Goal: Information Seeking & Learning: Learn about a topic

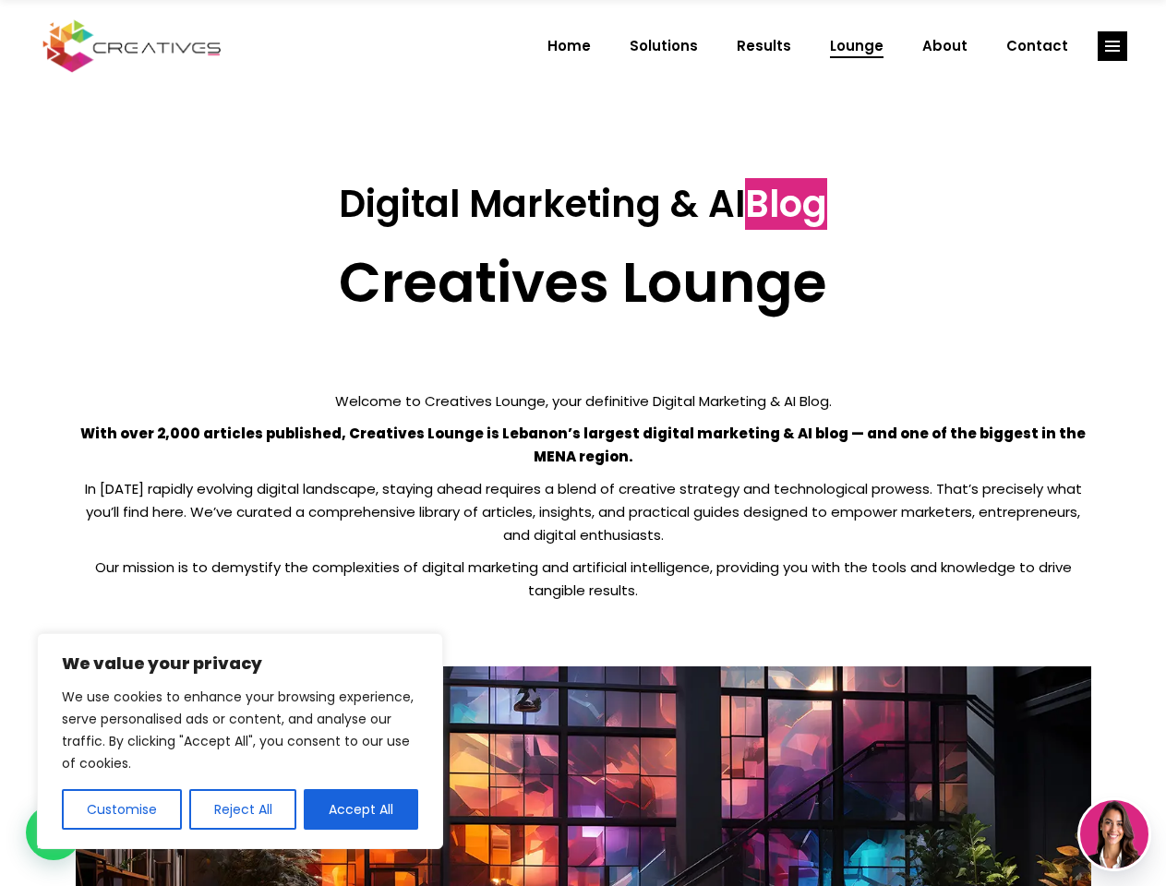
click at [582, 443] on p "With over 2,000 articles published, Creatives Lounge is Lebanon’s largest digit…" at bounding box center [583, 445] width 1015 height 46
click at [121, 810] on button "Customise" at bounding box center [122, 809] width 120 height 41
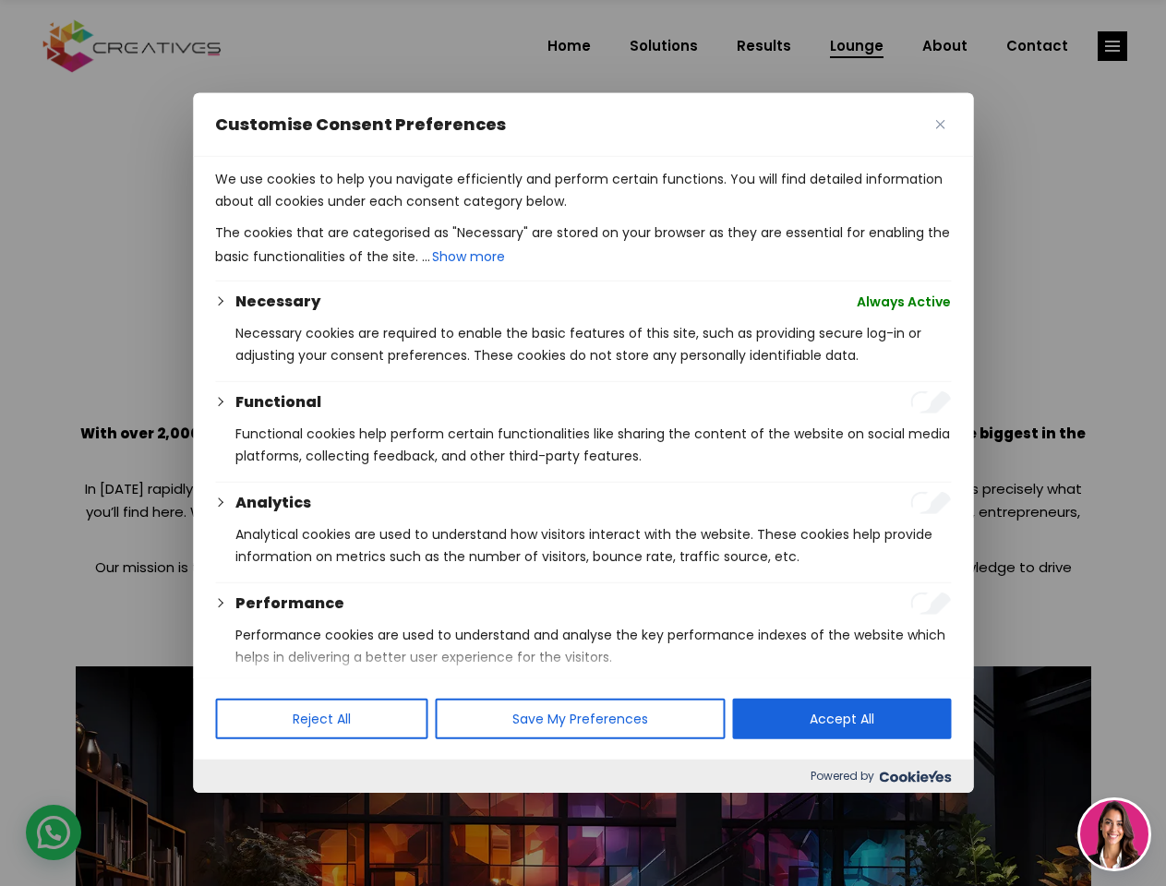
click at [242, 810] on div at bounding box center [583, 443] width 1166 height 886
click at [361, 212] on p "We use cookies to help you navigate efficiently and perform certain functions. …" at bounding box center [583, 190] width 736 height 44
click at [1112, 46] on div at bounding box center [583, 443] width 1166 height 886
click at [1114, 834] on img at bounding box center [1114, 834] width 68 height 68
